Goal: Task Accomplishment & Management: Manage account settings

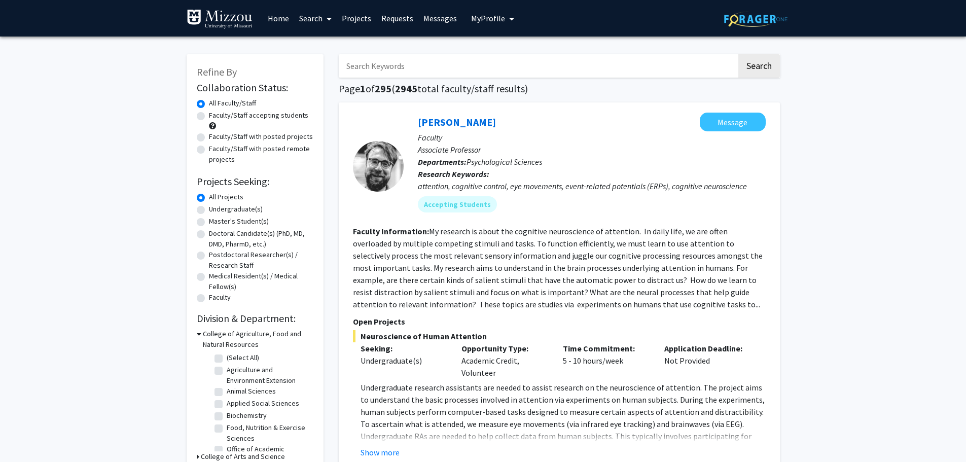
drag, startPoint x: 378, startPoint y: 2, endPoint x: 87, endPoint y: 194, distance: 348.9
click at [490, 17] on span "My Profile" at bounding box center [488, 18] width 34 height 10
click at [509, 43] on span "[PERSON_NAME]" at bounding box center [534, 47] width 61 height 11
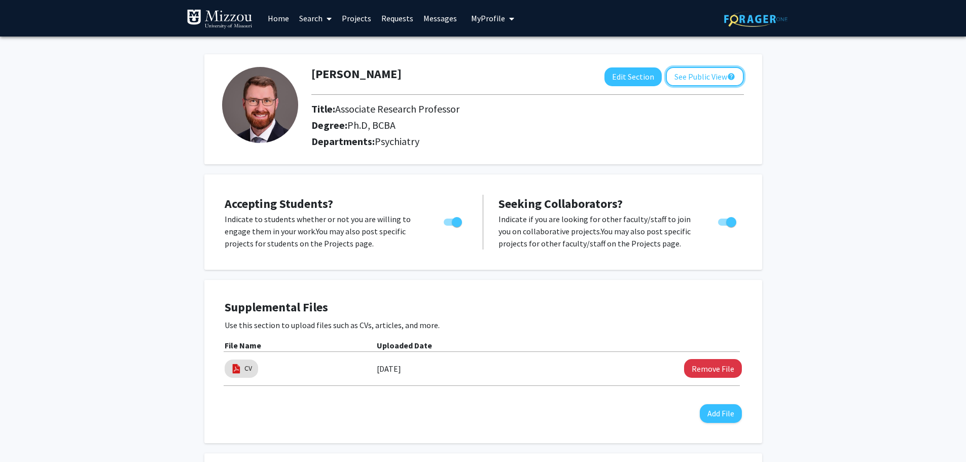
click at [705, 79] on button "See Public View help" at bounding box center [705, 76] width 78 height 19
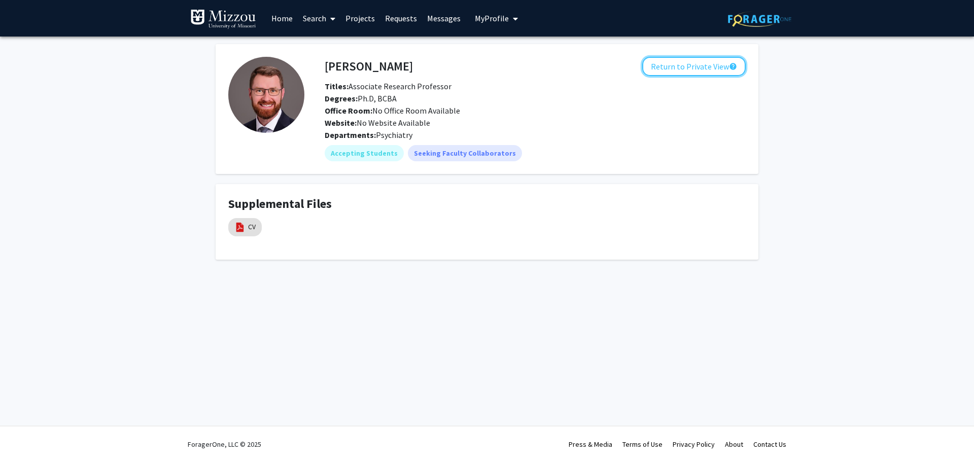
click at [683, 68] on button "Return to Private View help" at bounding box center [693, 66] width 103 height 19
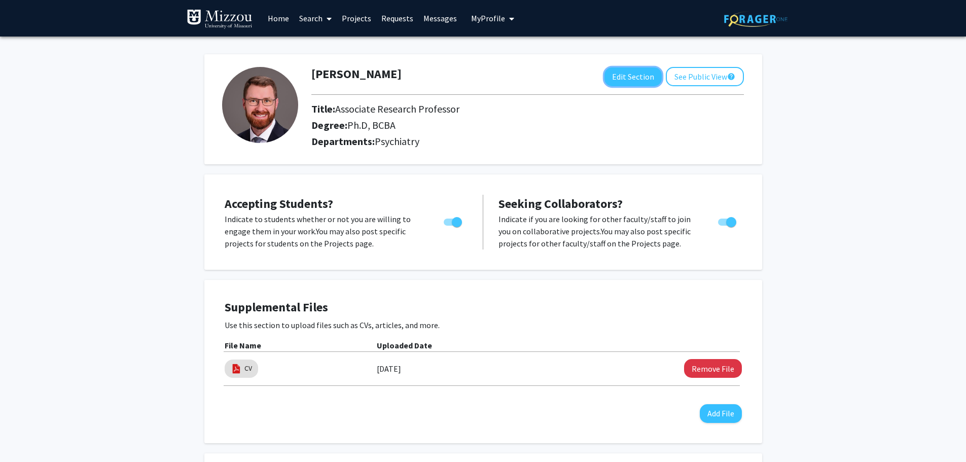
click at [638, 81] on button "Edit Section" at bounding box center [633, 76] width 57 height 19
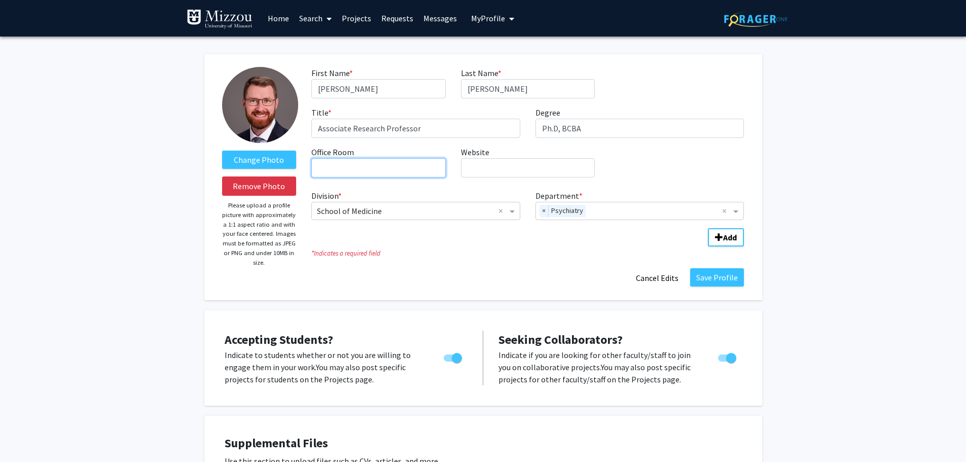
click at [413, 167] on input "Office Room required" at bounding box center [378, 167] width 134 height 19
type input "[PERSON_NAME] Center for [MEDICAL_DATA] and Neurodevelopment"
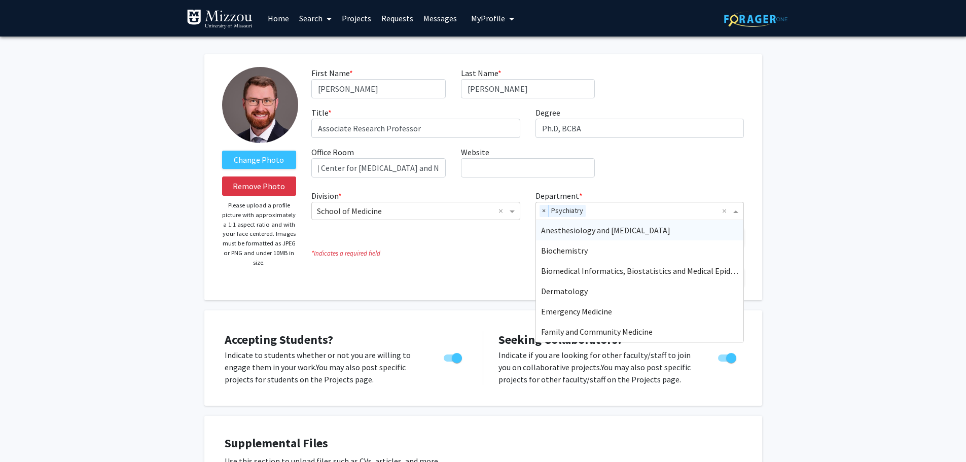
scroll to position [0, 0]
click at [620, 209] on input "Department" at bounding box center [656, 211] width 133 height 12
click at [761, 168] on div "Change Photo Remove Photo Please upload a profile picture with approximately a …" at bounding box center [483, 177] width 558 height 246
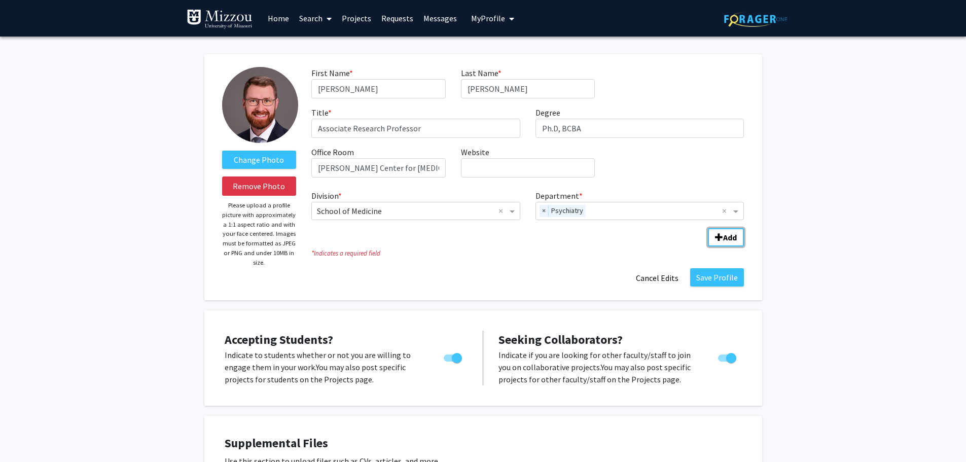
click at [734, 232] on button "Add" at bounding box center [726, 237] width 36 height 18
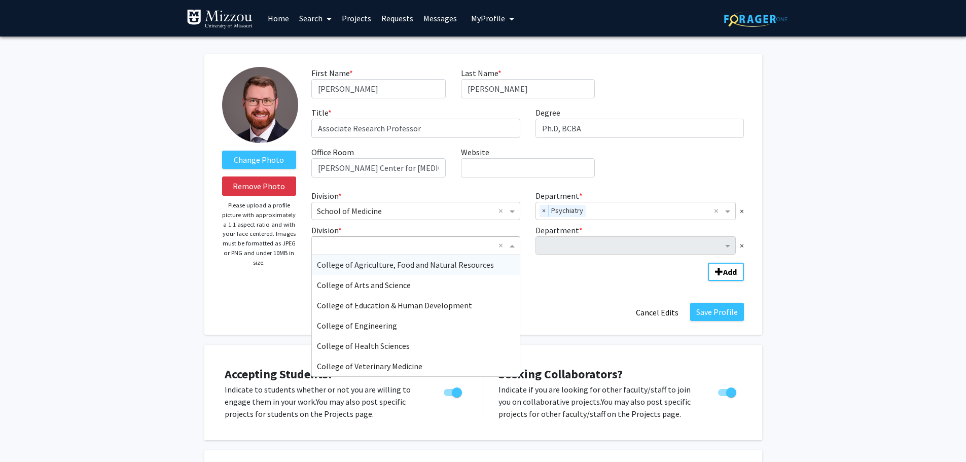
click at [510, 241] on span "Division" at bounding box center [513, 245] width 13 height 12
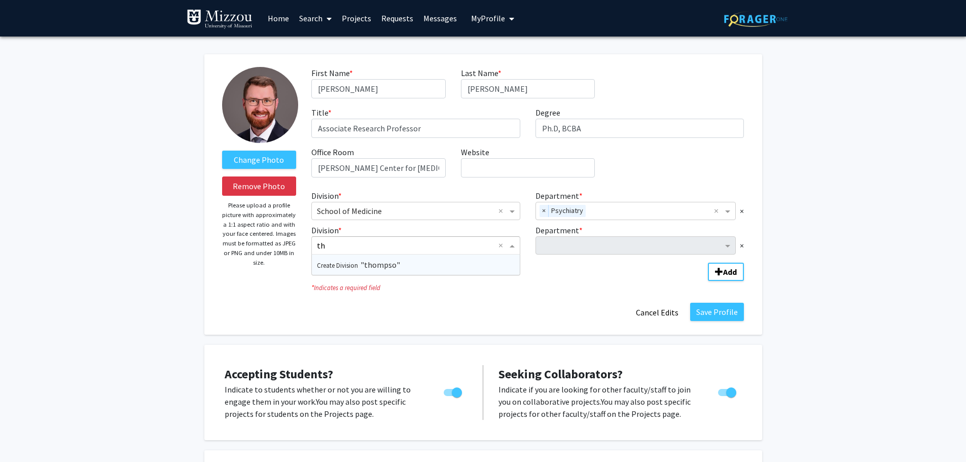
type input "t"
type input "[PERSON_NAME] Center for [MEDICAL_DATA] and Neurodevelopment"
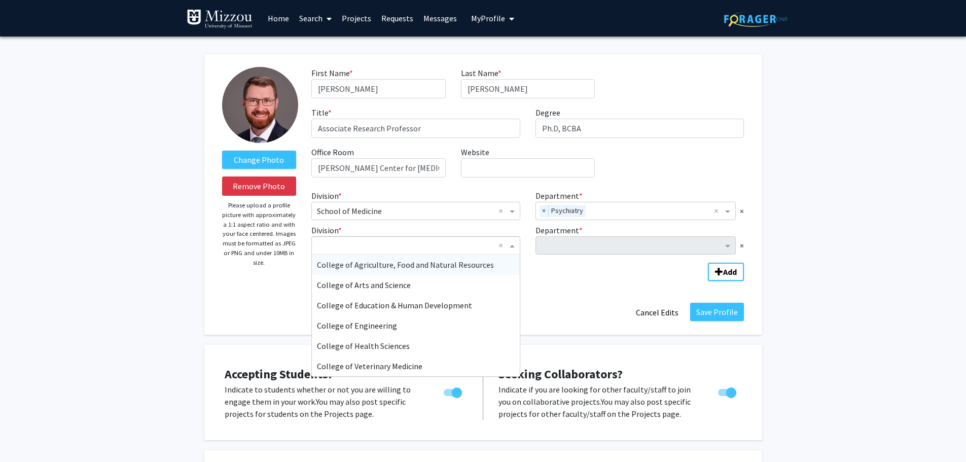
click at [551, 280] on fg-division-department-wrapper "Division * × School of Medicine × Department * × Psychiatry × × Division * × × …" at bounding box center [528, 233] width 448 height 95
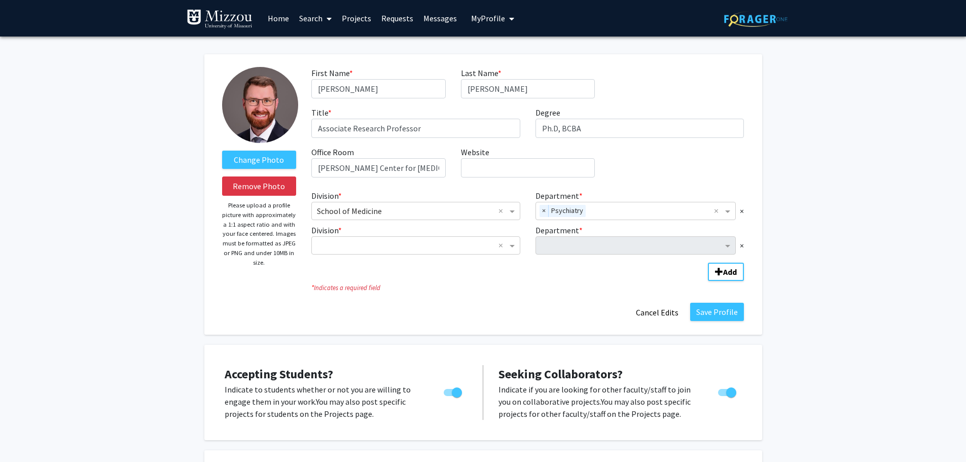
click at [742, 246] on span "×" at bounding box center [742, 245] width 4 height 12
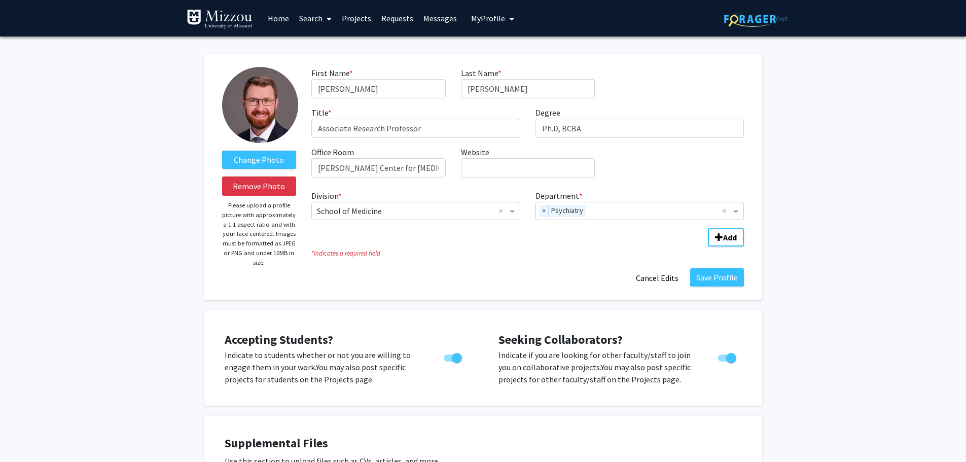
click at [697, 211] on input "Department" at bounding box center [656, 211] width 133 height 12
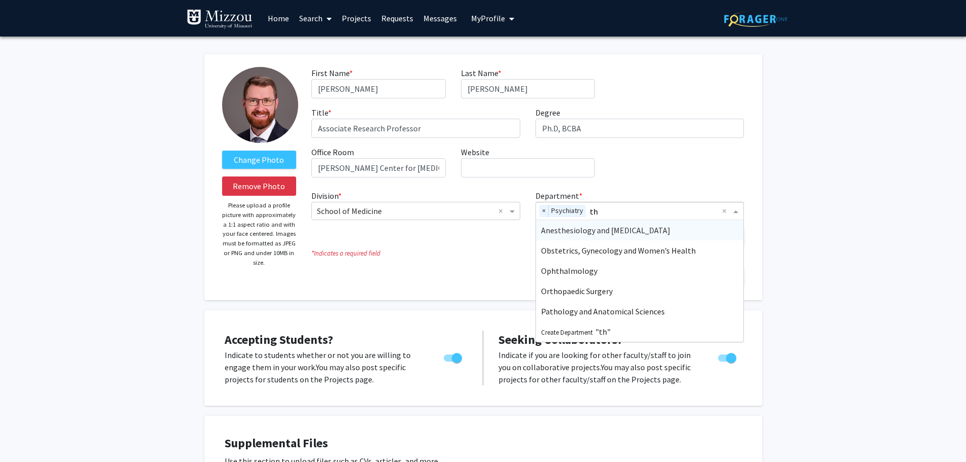
type input "t"
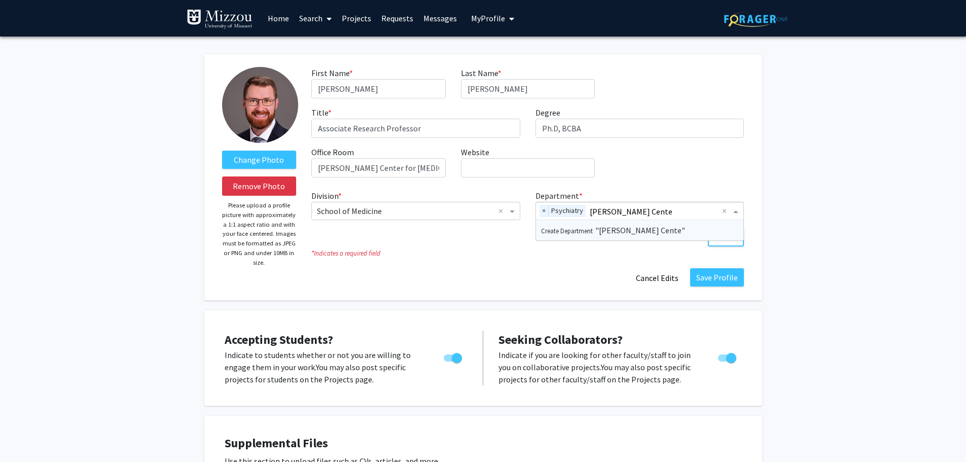
type input "[PERSON_NAME][GEOGRAPHIC_DATA]"
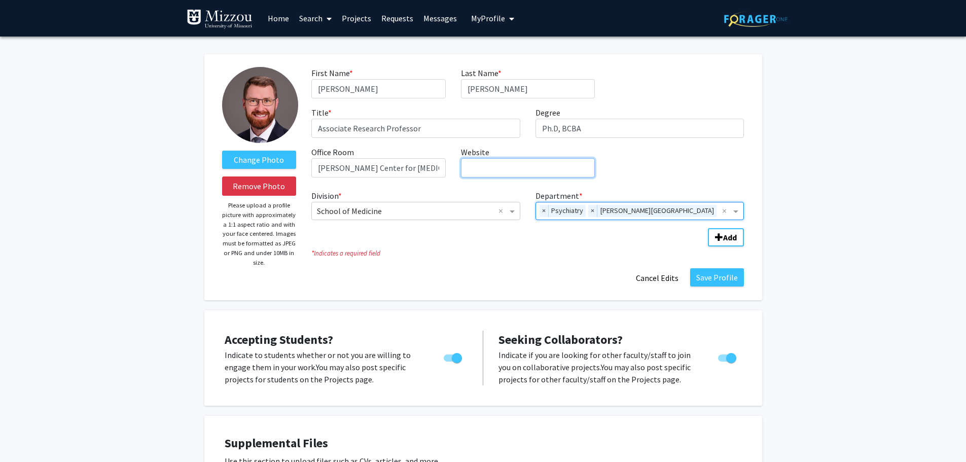
click at [548, 169] on input "Website required" at bounding box center [528, 167] width 134 height 19
paste input "[URL][DOMAIN_NAME][US_STATE]"
type input "[URL][DOMAIN_NAME][US_STATE]"
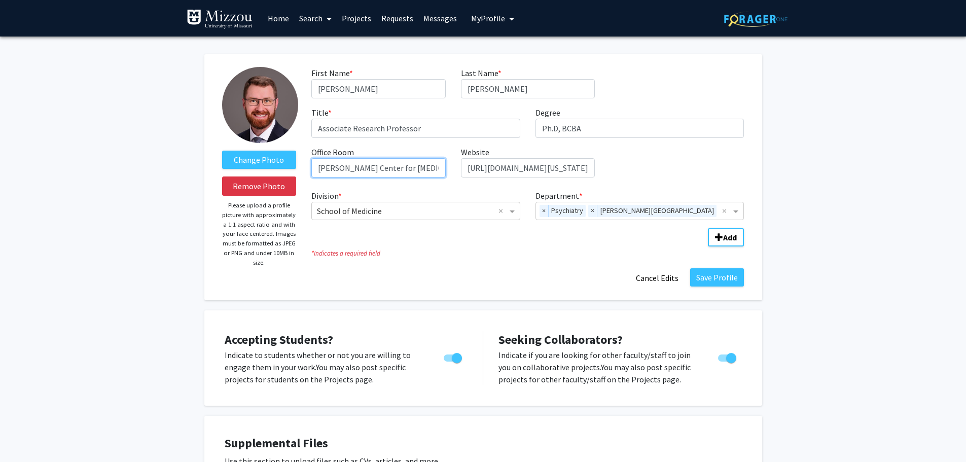
click at [408, 167] on input "[PERSON_NAME] Center for [MEDICAL_DATA] and Neurodevelopment" at bounding box center [378, 167] width 134 height 19
click at [504, 277] on div "Save Profile Cancel Edits" at bounding box center [528, 277] width 448 height 19
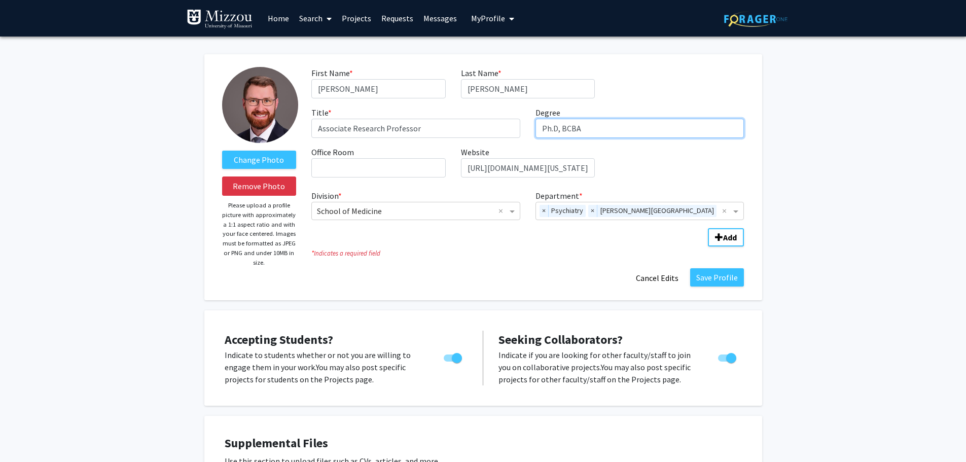
click at [598, 129] on input "Ph.D, BCBA" at bounding box center [640, 128] width 209 height 19
type input "PhD"
click at [729, 279] on button "Save Profile" at bounding box center [717, 277] width 54 height 18
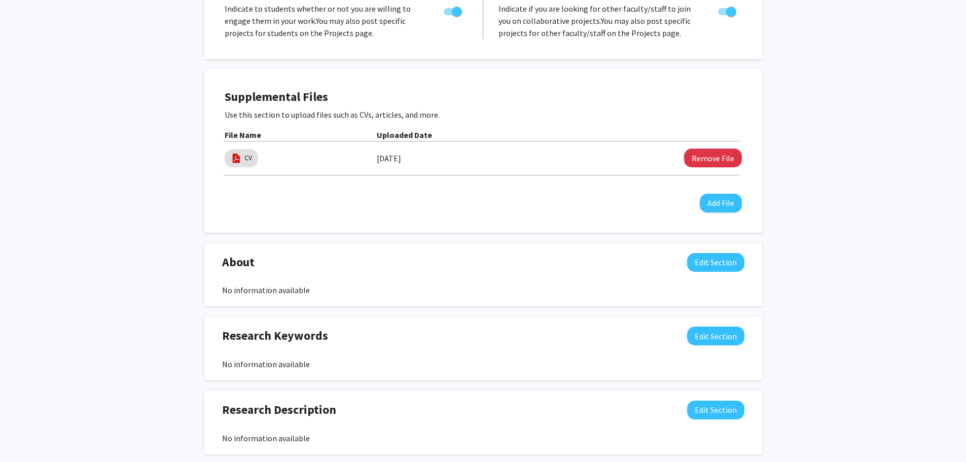
scroll to position [254, 0]
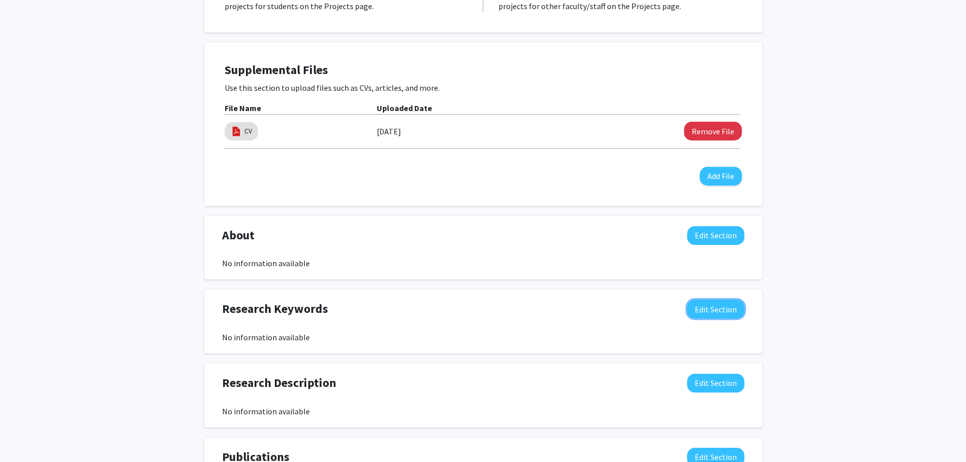
click at [728, 309] on button "Edit Section" at bounding box center [715, 309] width 57 height 19
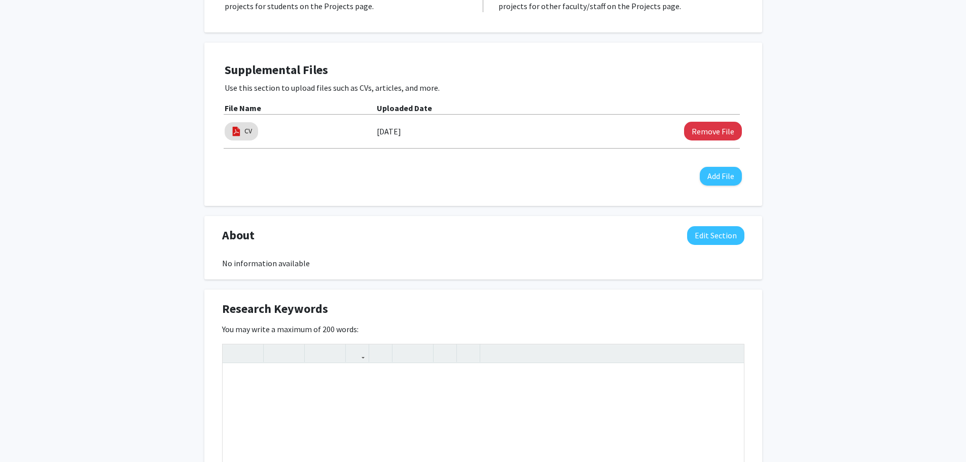
scroll to position [422, 0]
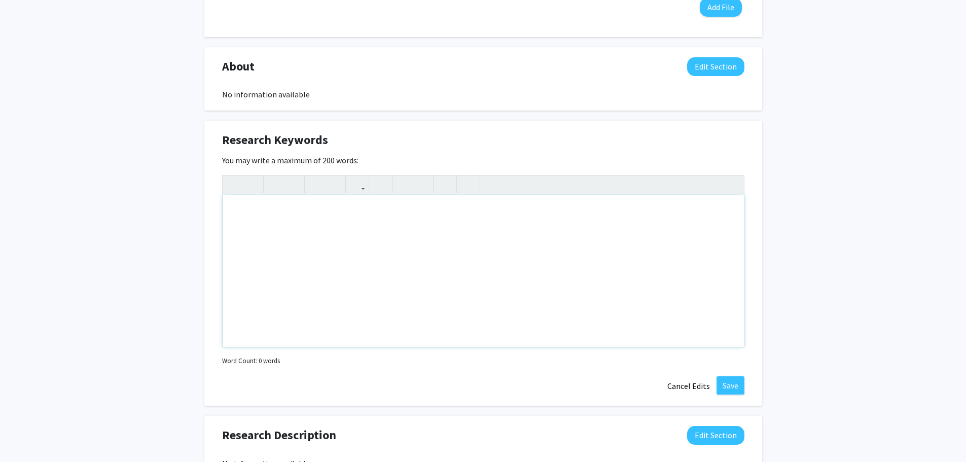
click at [439, 213] on div "Note to users with screen readers: Please deactivate our accessibility plugin f…" at bounding box center [483, 271] width 521 height 152
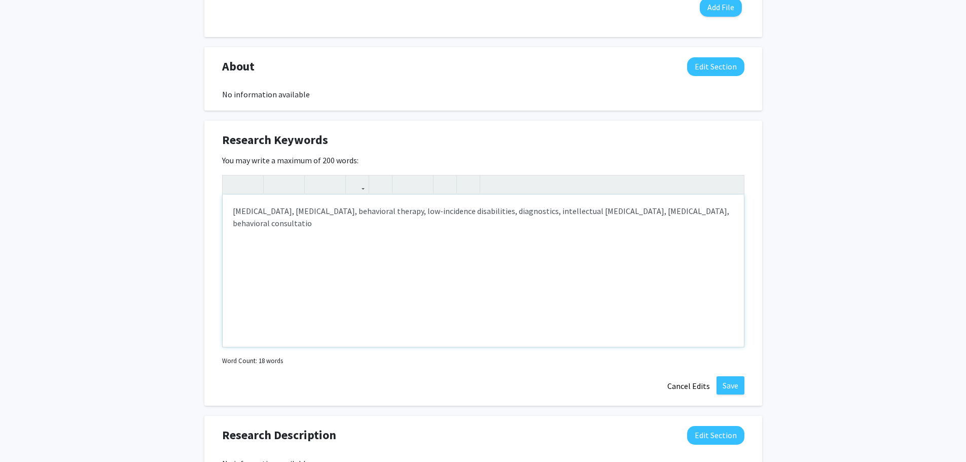
type textarea "[MEDICAL_DATA], [MEDICAL_DATA], behavioral therapy, low-incidence disabilities,…"
click at [727, 381] on button "Save" at bounding box center [731, 385] width 28 height 18
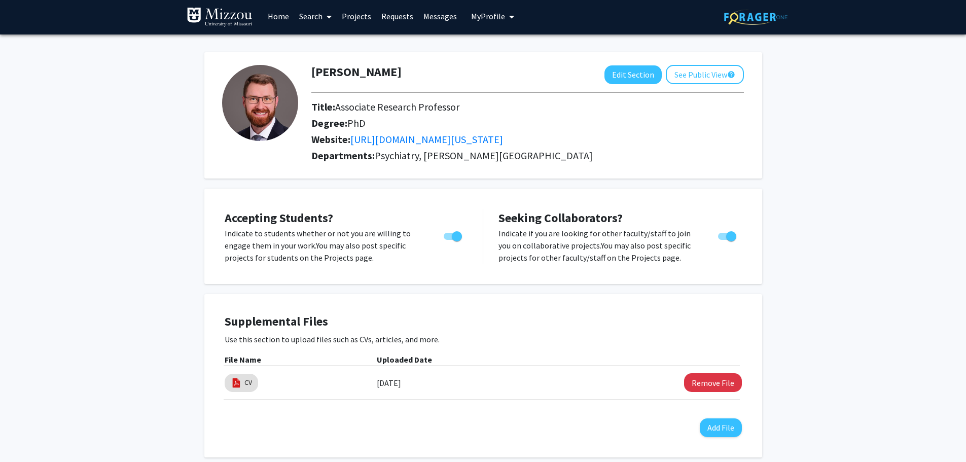
scroll to position [0, 0]
